Goal: Task Accomplishment & Management: Manage account settings

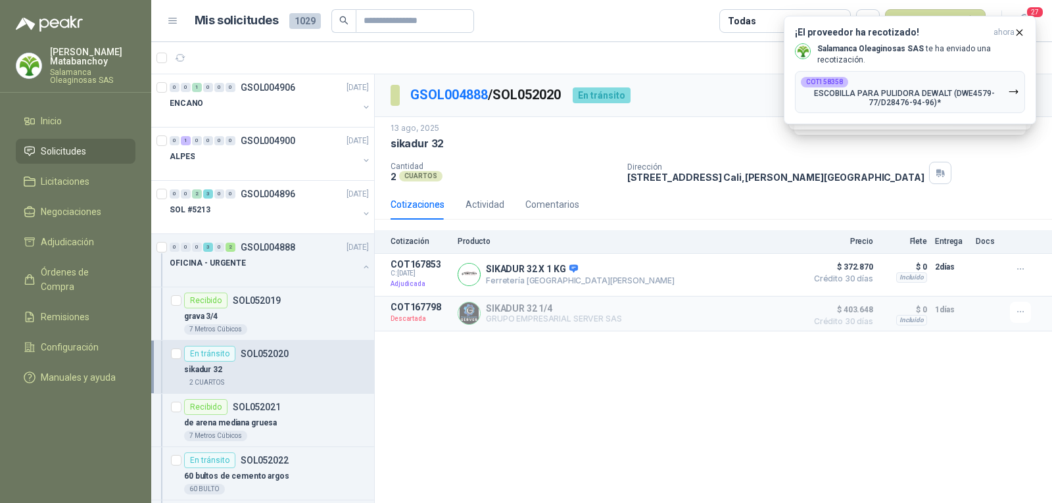
scroll to position [904, 0]
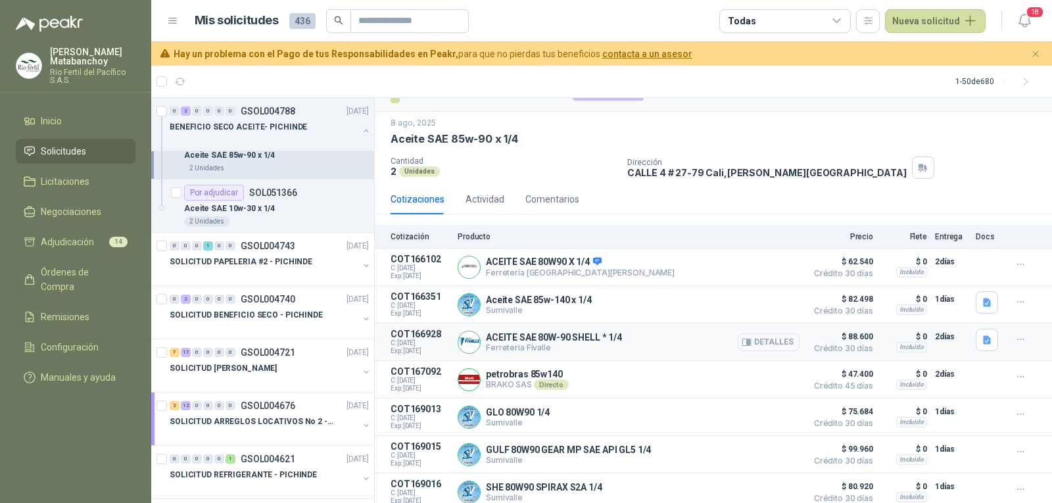
scroll to position [36, 0]
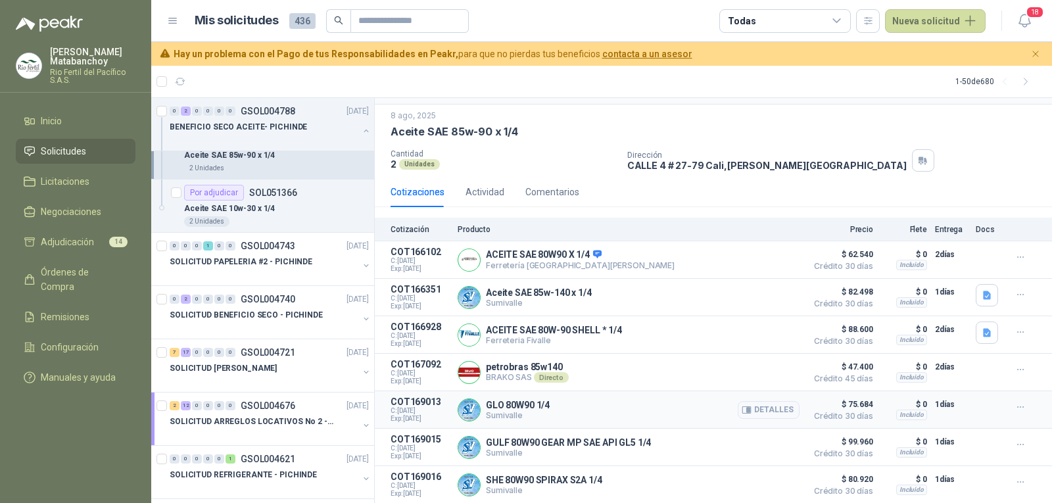
click at [490, 406] on p "GLO 80W90 1/4" at bounding box center [518, 405] width 64 height 11
click at [574, 409] on div "GLO 80W90 1/4 Sumivalle Detalles" at bounding box center [629, 409] width 342 height 26
click at [775, 408] on button "Detalles" at bounding box center [769, 410] width 62 height 18
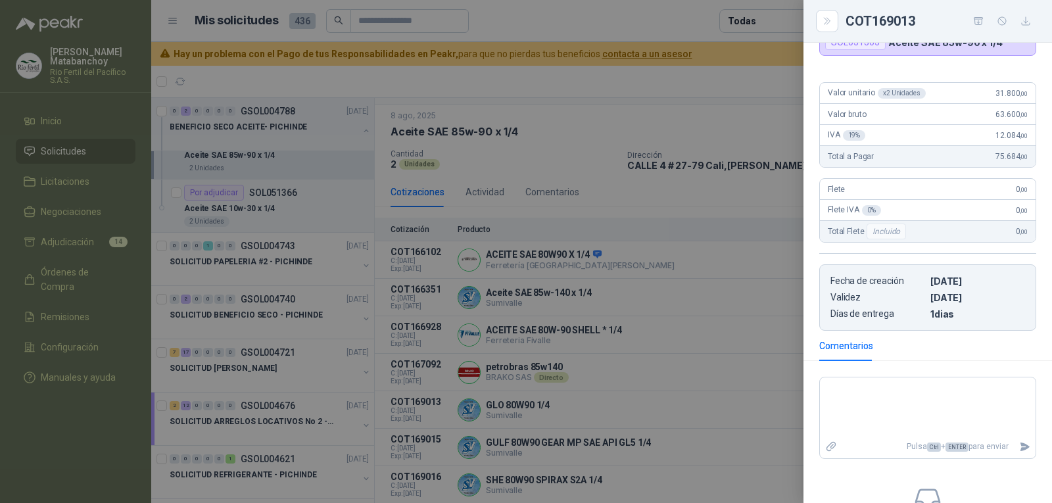
scroll to position [0, 0]
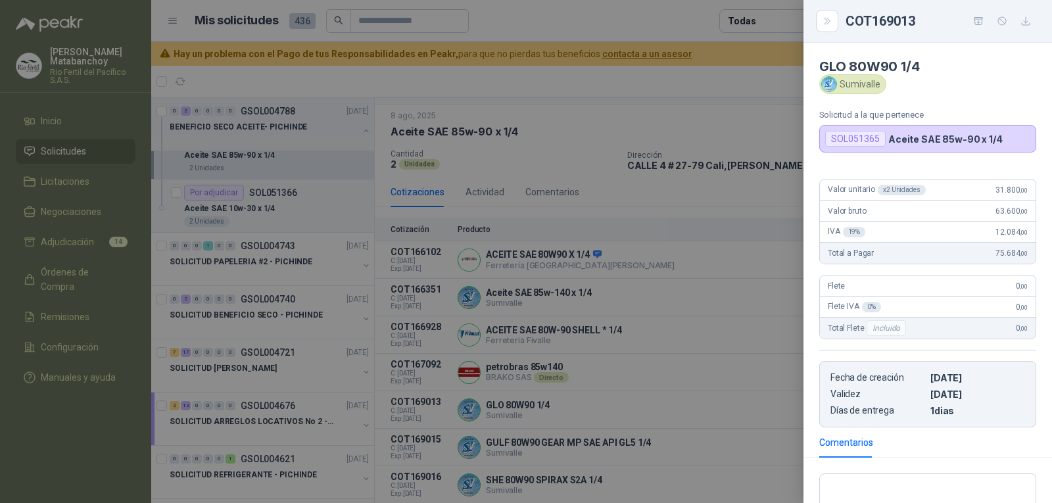
click at [604, 332] on div at bounding box center [526, 251] width 1052 height 503
